Goal: Use online tool/utility: Use online tool/utility

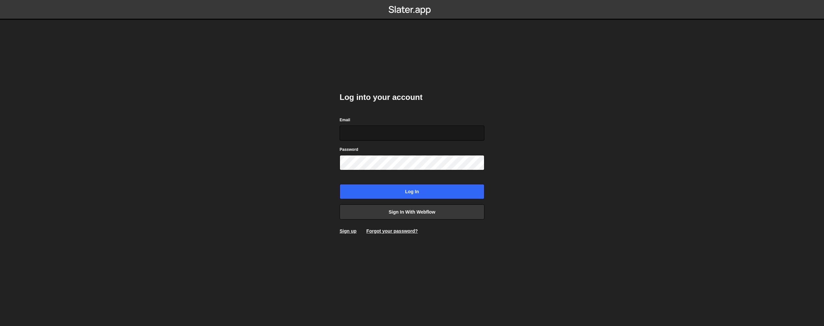
drag, startPoint x: 397, startPoint y: 133, endPoint x: 393, endPoint y: 134, distance: 4.1
click at [397, 134] on input "Email" at bounding box center [411, 133] width 145 height 15
type input "[EMAIL_ADDRESS][DOMAIN_NAME]"
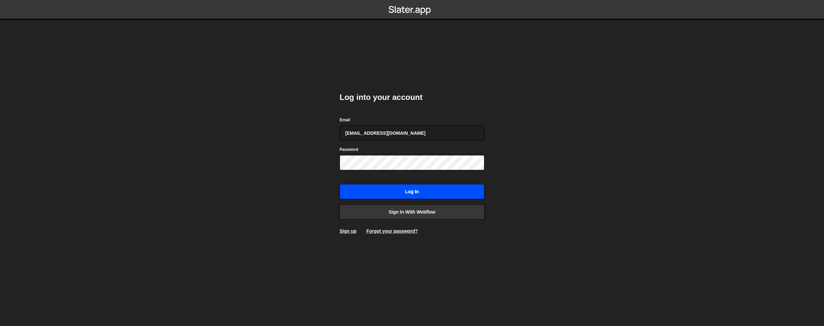
click at [414, 195] on input "Log in" at bounding box center [411, 191] width 145 height 15
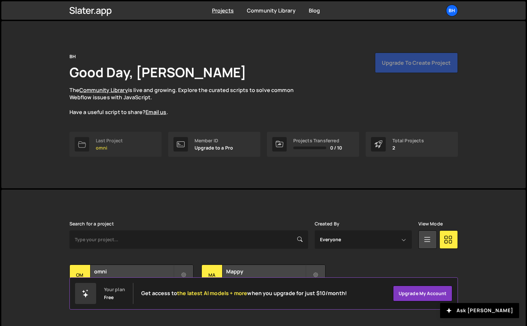
click at [102, 142] on div "Last Project" at bounding box center [109, 140] width 27 height 5
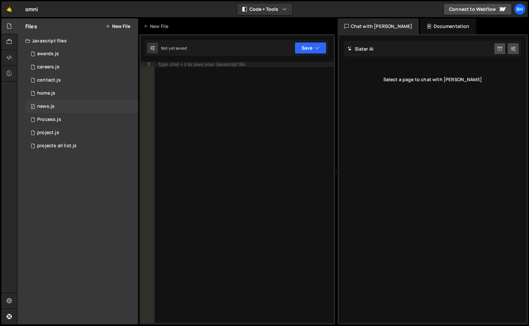
click at [72, 107] on div "0 news.js 0" at bounding box center [81, 106] width 113 height 13
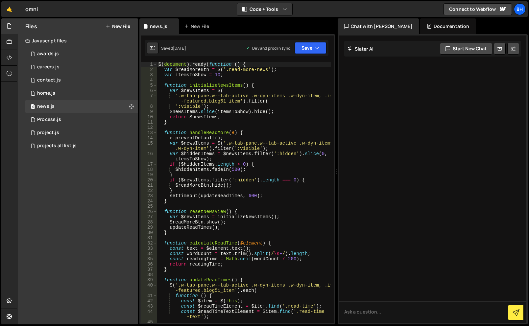
click at [283, 189] on div "$ ( document ) . ready ( function ( ) { var $readMoreBtn = $ ( '.read-more-news…" at bounding box center [244, 200] width 174 height 277
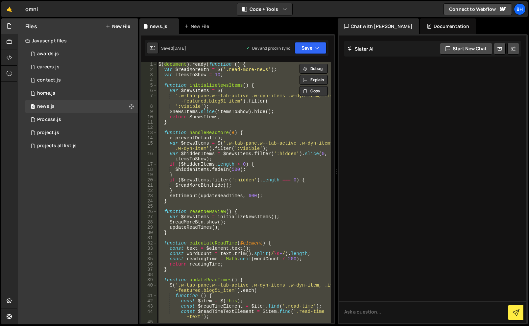
click at [255, 164] on div "$ ( document ) . ready ( function ( ) { var $readMoreBtn = $ ( '.read-more-news…" at bounding box center [244, 192] width 174 height 261
type textarea "if ($hiddenItems.length > 0) {"
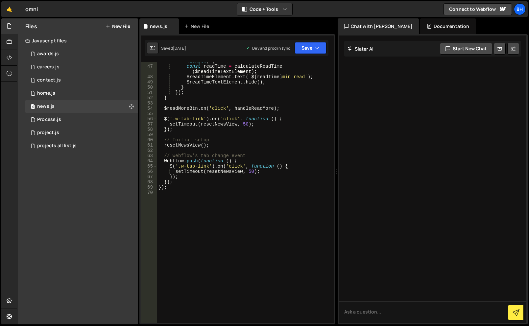
scroll to position [173, 0]
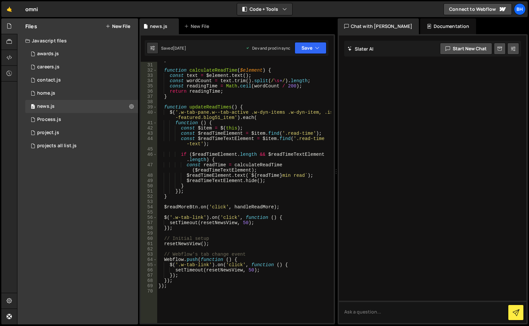
click at [272, 148] on div "} function calculateReadTime ( $element ) { const text = $element . text ( ) ; …" at bounding box center [244, 193] width 174 height 272
type textarea "});"
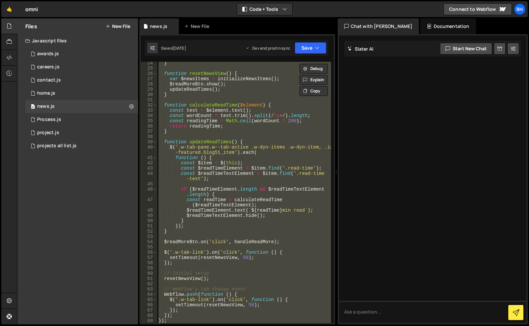
scroll to position [217, 0]
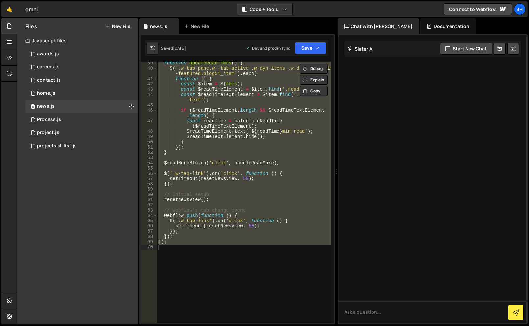
click at [269, 251] on div "function updateReadTimes ( ) { $ ( '.w-tab-pane.w--tab-active .w-dyn-items .w-d…" at bounding box center [244, 192] width 174 height 261
click at [250, 229] on div "function updateReadTimes ( ) { $ ( '.w-tab-pane.w--tab-active .w-dyn-items .w-d…" at bounding box center [244, 192] width 174 height 261
paste textarea
type textarea "});"
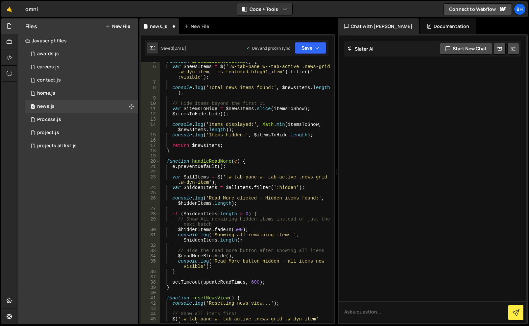
scroll to position [0, 0]
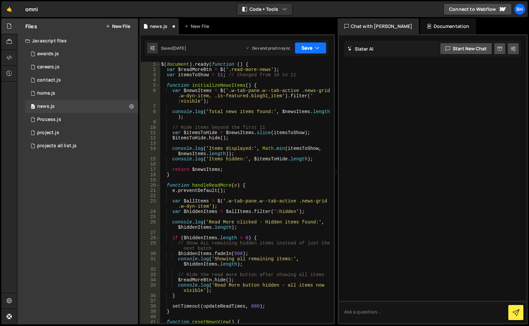
click at [307, 51] on button "Save" at bounding box center [311, 48] width 32 height 12
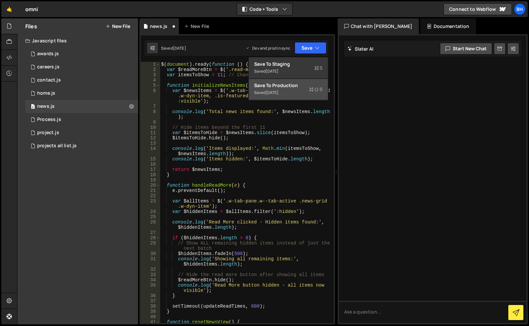
click at [281, 85] on div "Save to Production S" at bounding box center [288, 85] width 68 height 7
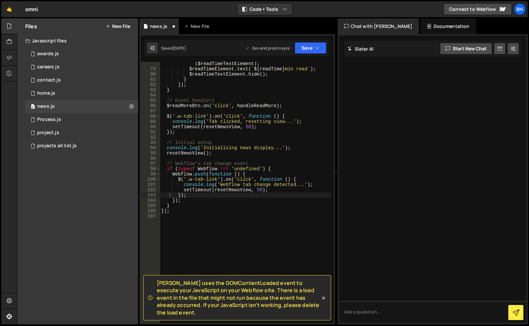
scroll to position [485, 0]
